Goal: Information Seeking & Learning: Check status

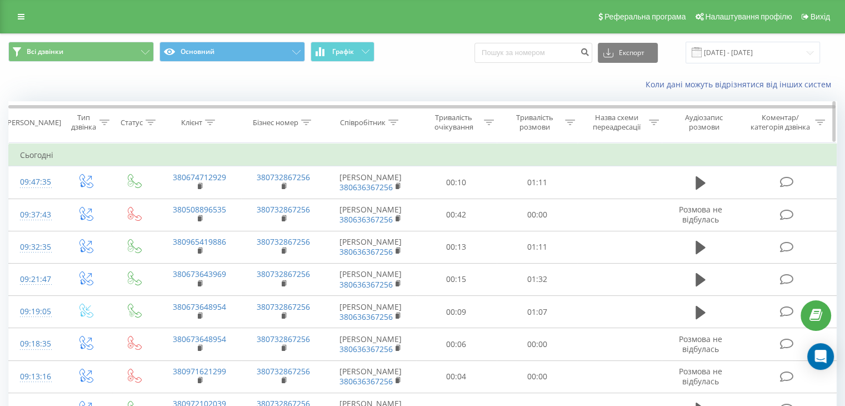
click at [564, 123] on div "Тривалість розмови" at bounding box center [541, 122] width 68 height 19
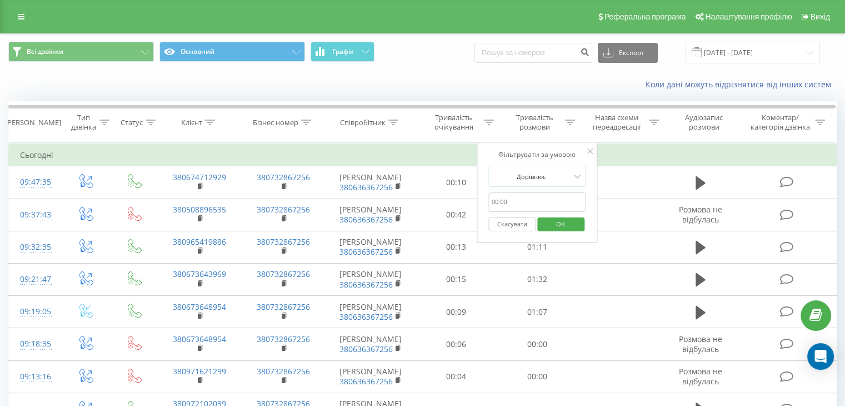
click at [556, 191] on form "Дорівнює Скасувати OK" at bounding box center [537, 201] width 98 height 71
click at [559, 180] on div at bounding box center [531, 176] width 79 height 11
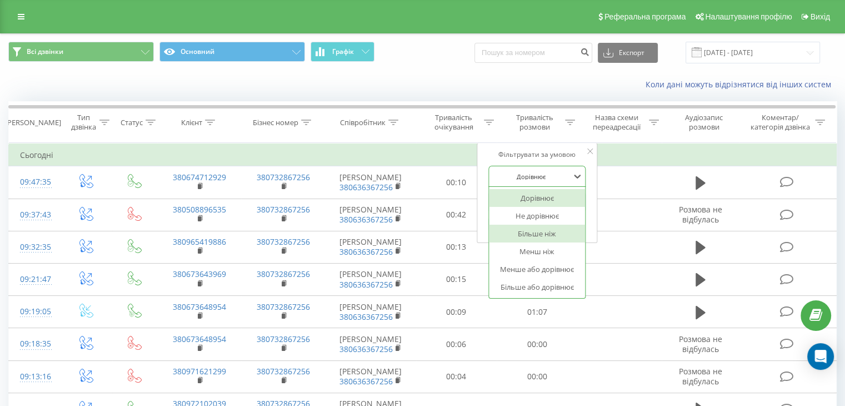
click at [538, 235] on div "Більше ніж" at bounding box center [537, 234] width 97 height 18
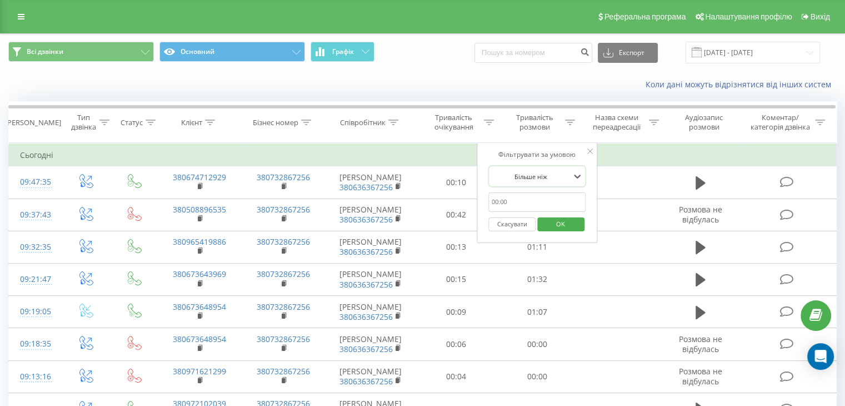
click at [549, 202] on input "text" at bounding box center [537, 201] width 98 height 19
type input "59"
click at [549, 225] on span "OK" at bounding box center [560, 223] width 31 height 17
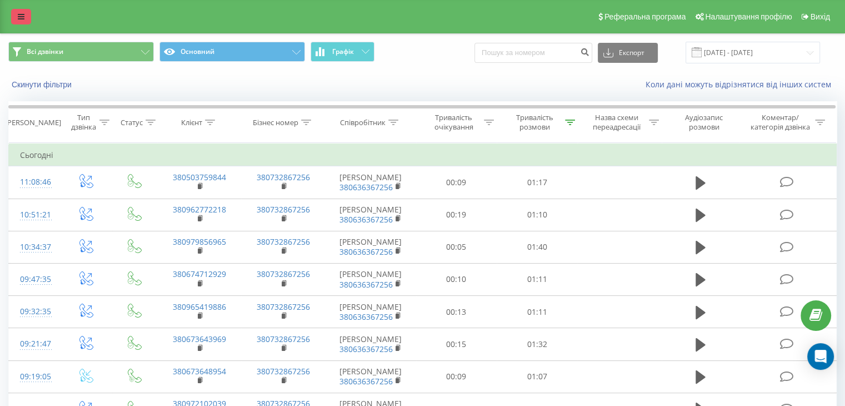
click at [16, 20] on link at bounding box center [21, 17] width 20 height 16
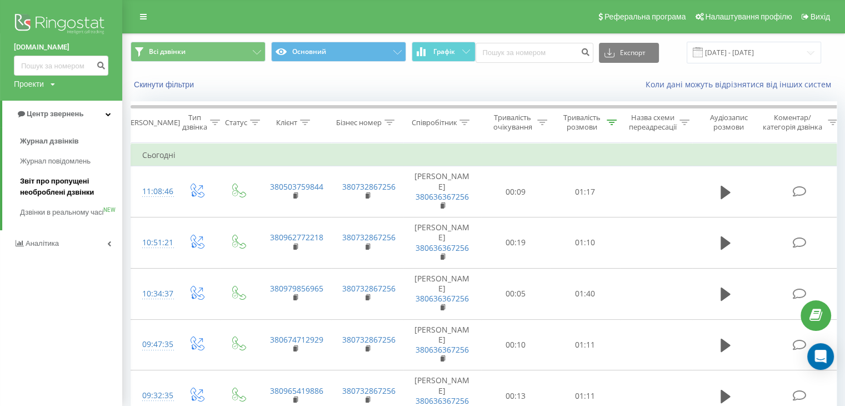
click at [67, 182] on span "Звіт про пропущені необроблені дзвінки" at bounding box center [68, 187] width 97 height 22
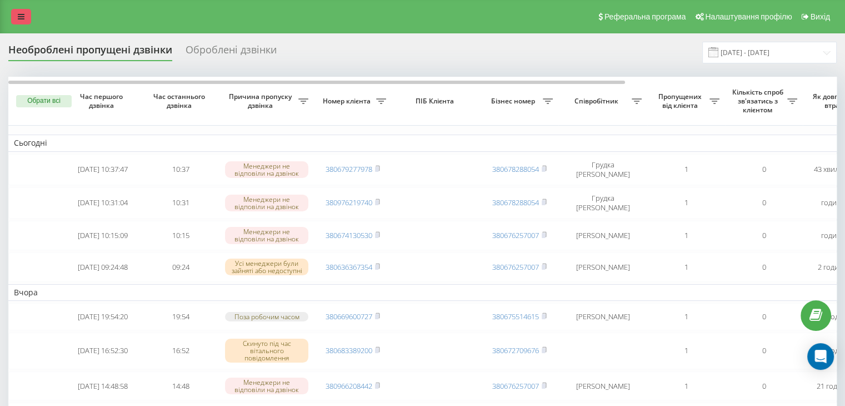
click at [19, 18] on icon at bounding box center [21, 17] width 7 height 8
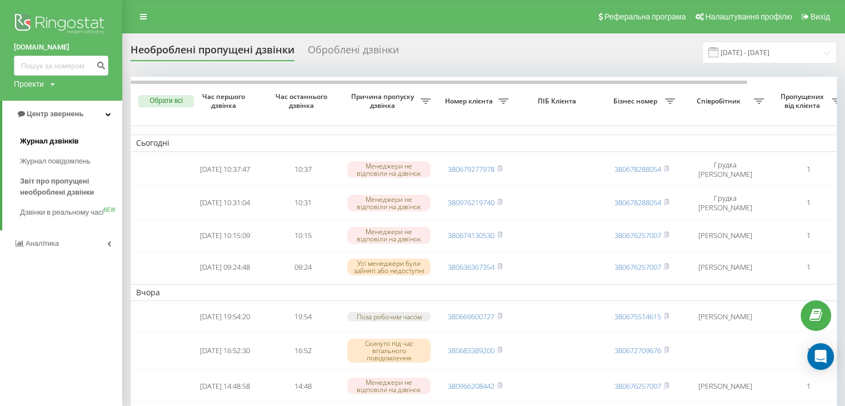
click at [63, 145] on span "Журнал дзвінків" at bounding box center [49, 141] width 59 height 11
